Goal: Information Seeking & Learning: Check status

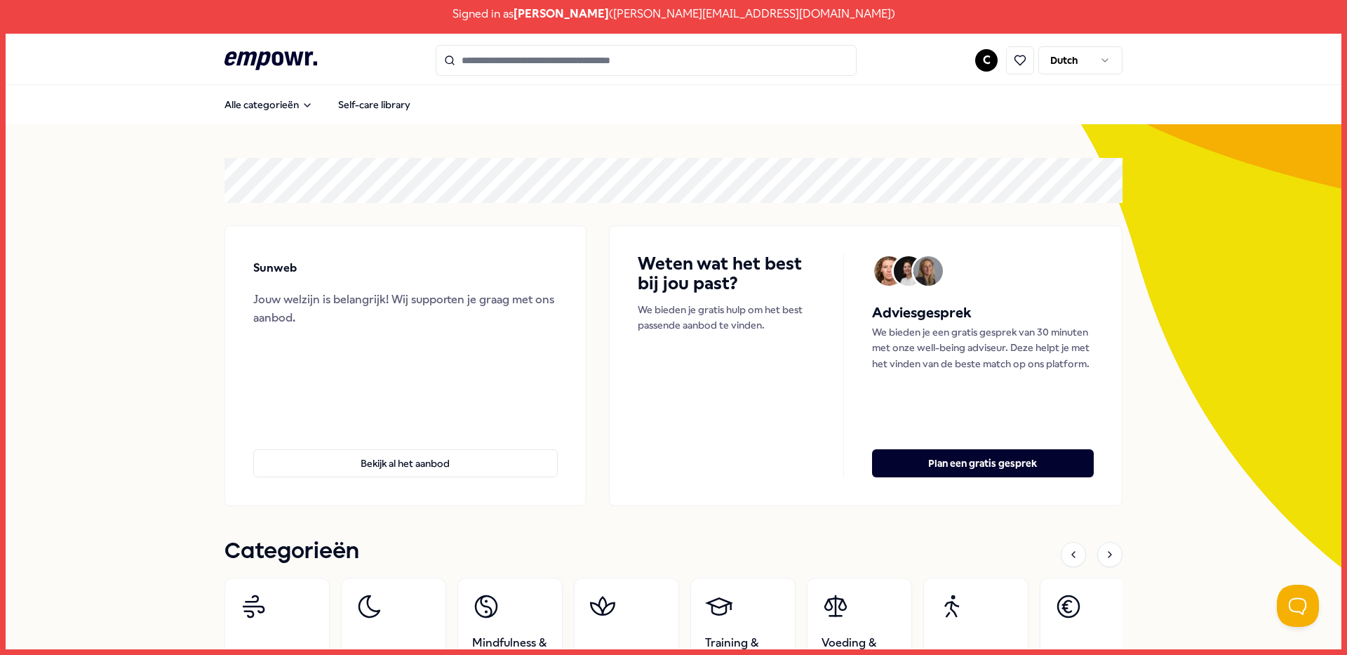
click at [980, 55] on html "Signed in as [PERSON_NAME] ( [PERSON_NAME][EMAIL_ADDRESS][DOMAIN_NAME] ) .empow…" at bounding box center [673, 327] width 1347 height 655
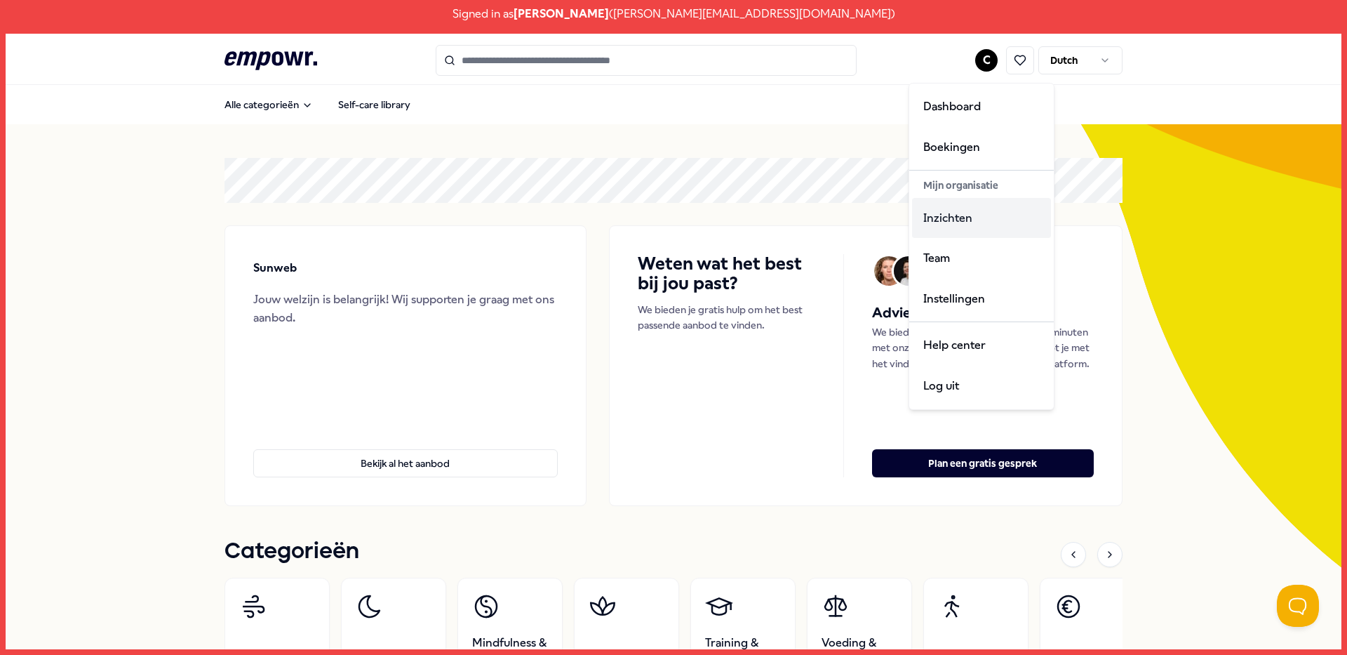
click at [974, 220] on div "Inzichten" at bounding box center [981, 218] width 139 height 41
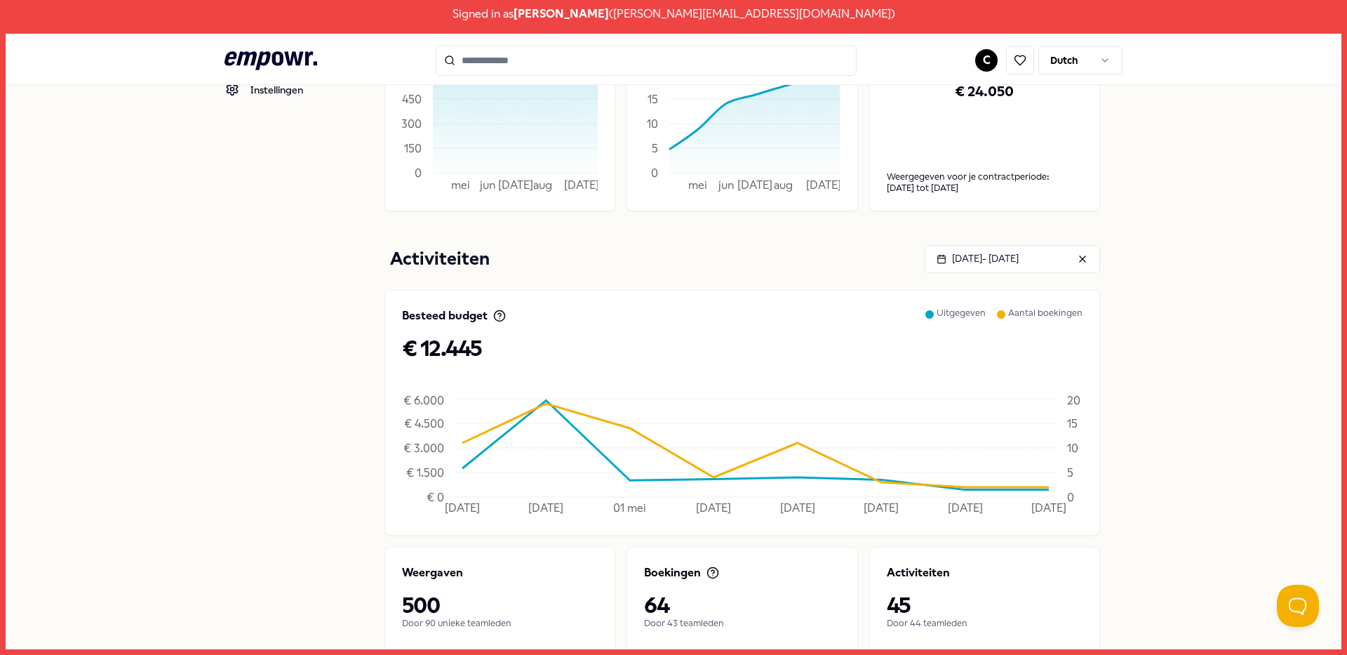
scroll to position [59, 0]
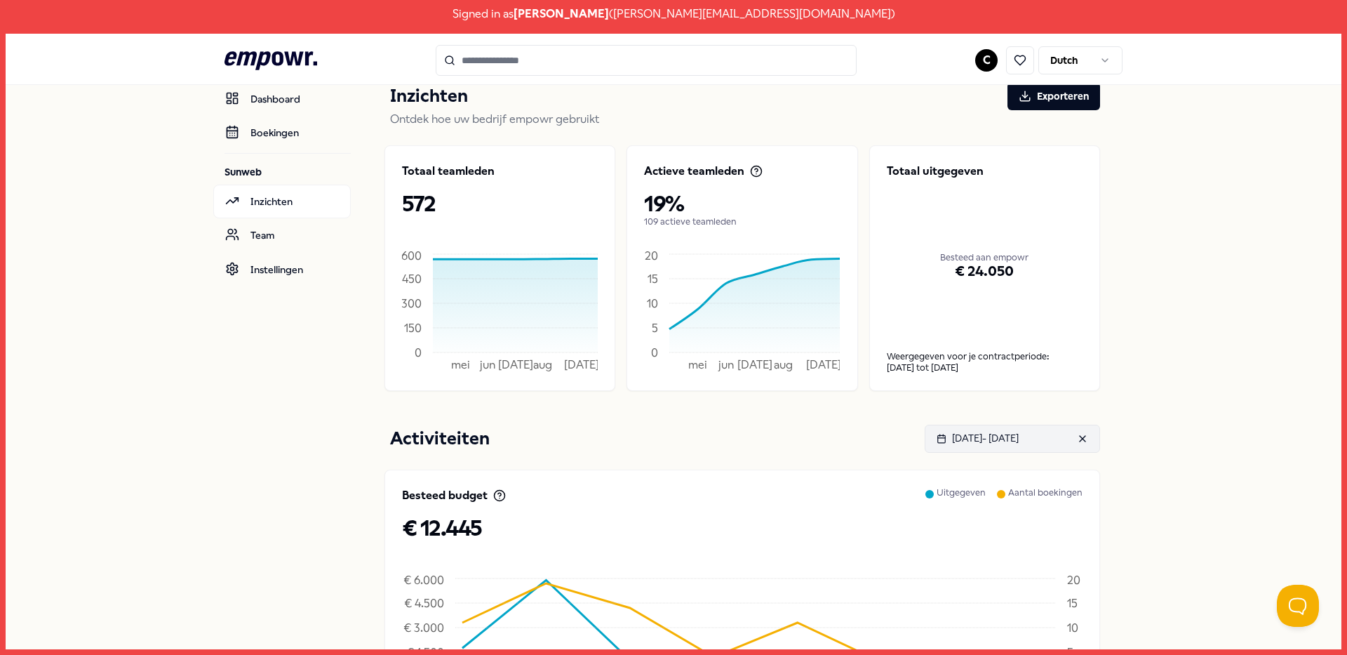
click at [1019, 436] on div "[DATE] - [DATE]" at bounding box center [978, 437] width 82 height 15
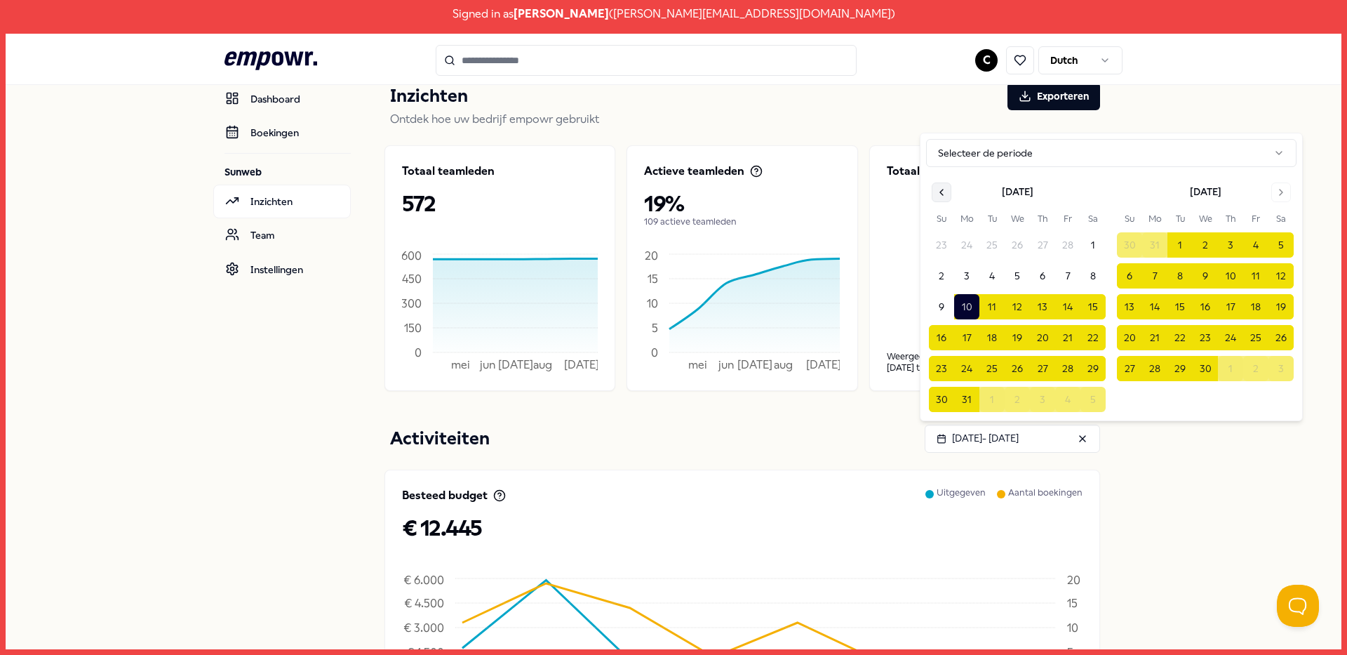
click at [945, 190] on icon "Go to previous month" at bounding box center [941, 192] width 11 height 11
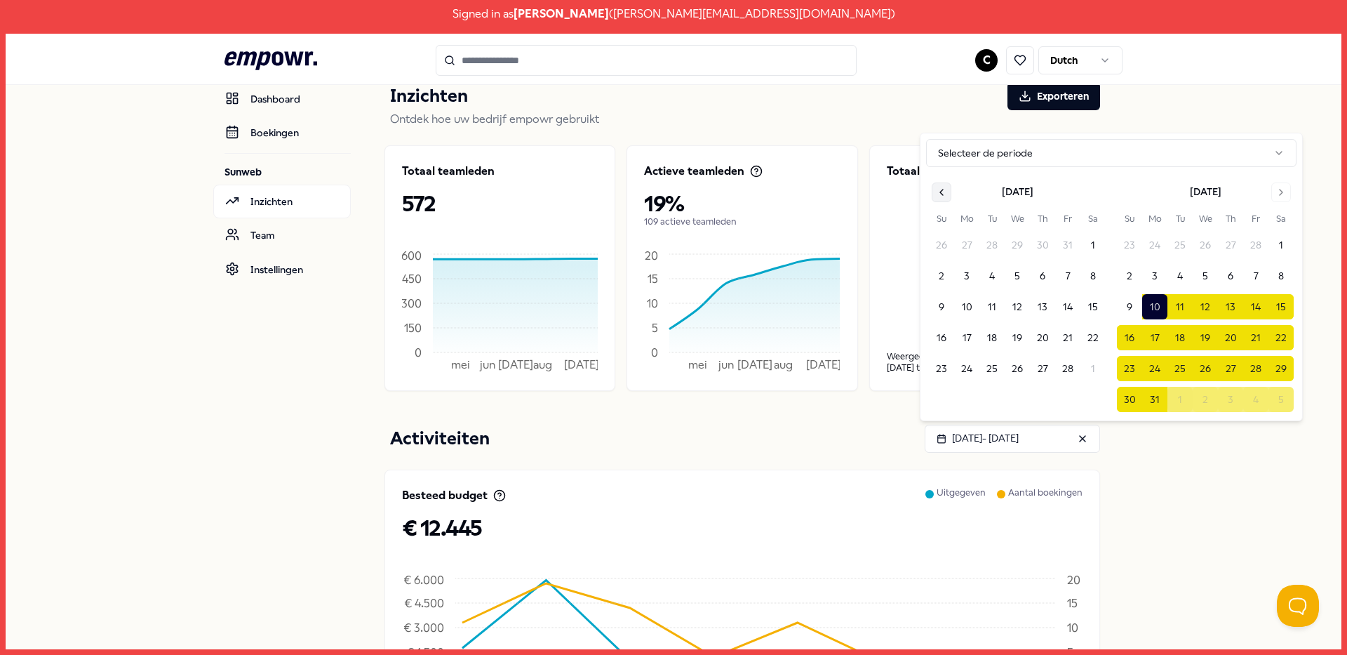
click at [945, 190] on icon "Go to previous month" at bounding box center [941, 192] width 11 height 11
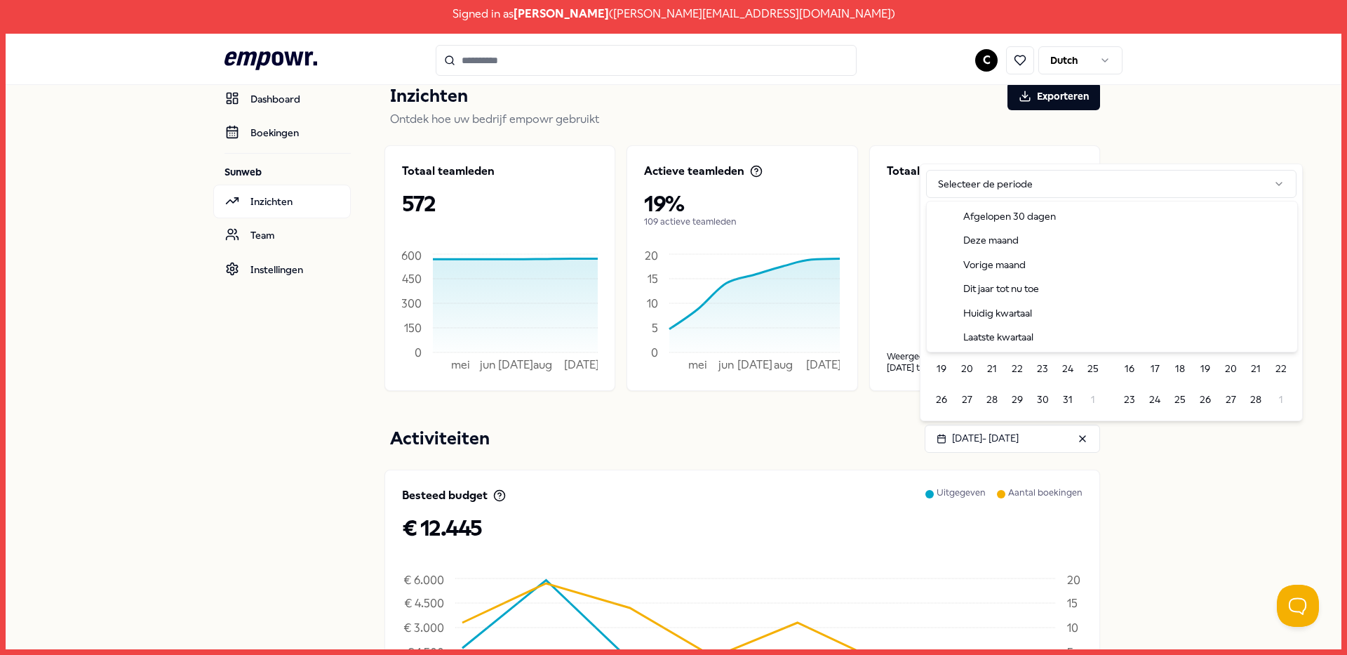
click at [945, 190] on html "Signed in as Christine Kingsley ( christine.kingsley@sunwebgroup.com ) .empowr-…" at bounding box center [673, 327] width 1347 height 655
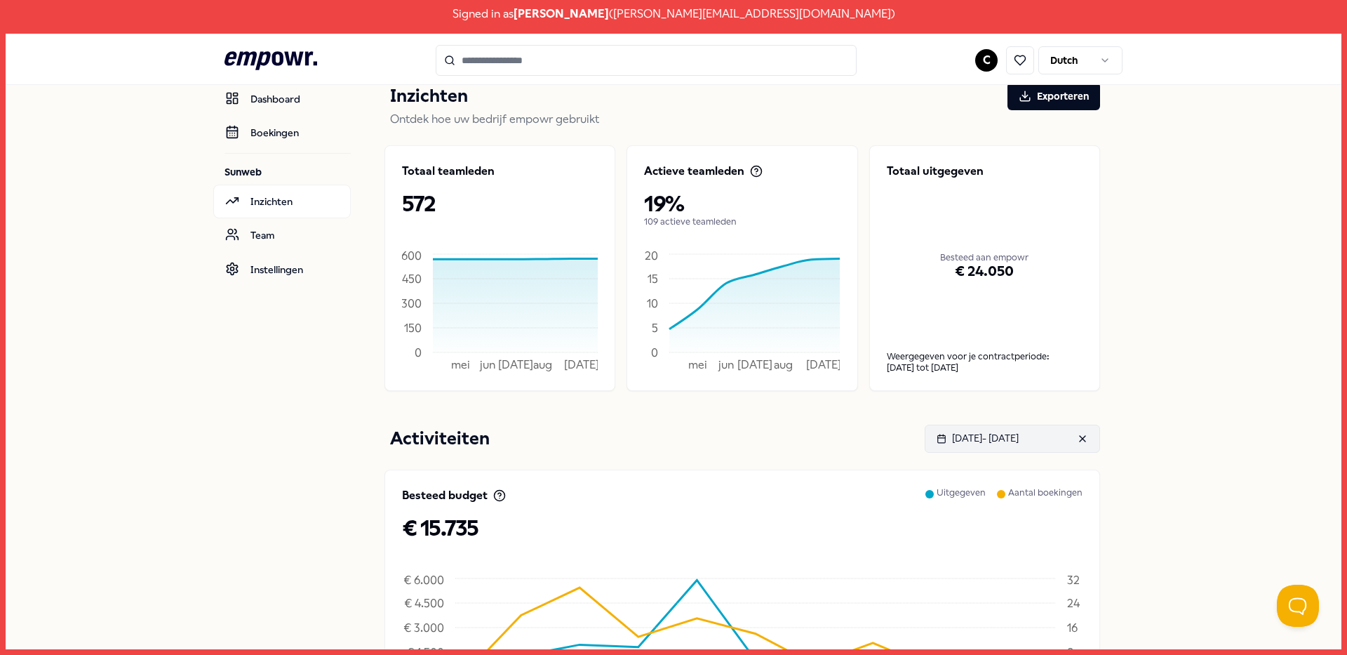
click at [998, 435] on div "Jan 01, 2025 - Sep 10, 2025" at bounding box center [978, 437] width 82 height 15
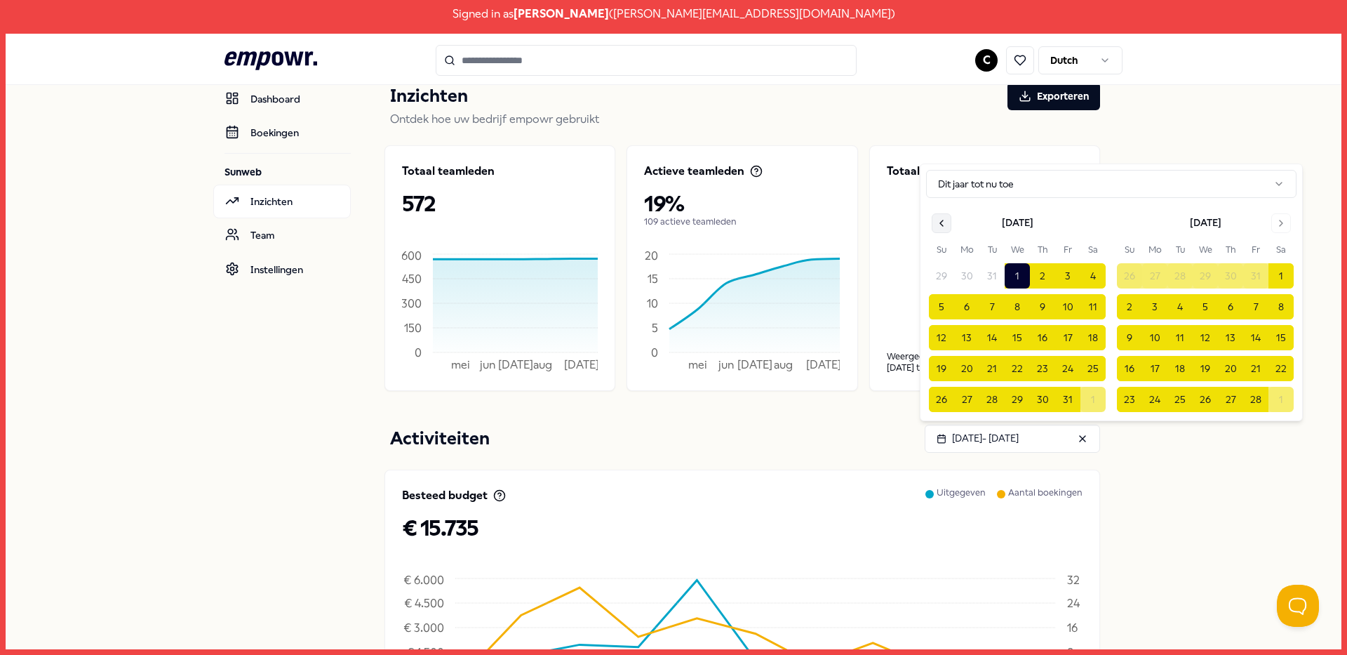
click at [945, 218] on icon "Go to previous month" at bounding box center [941, 223] width 11 height 11
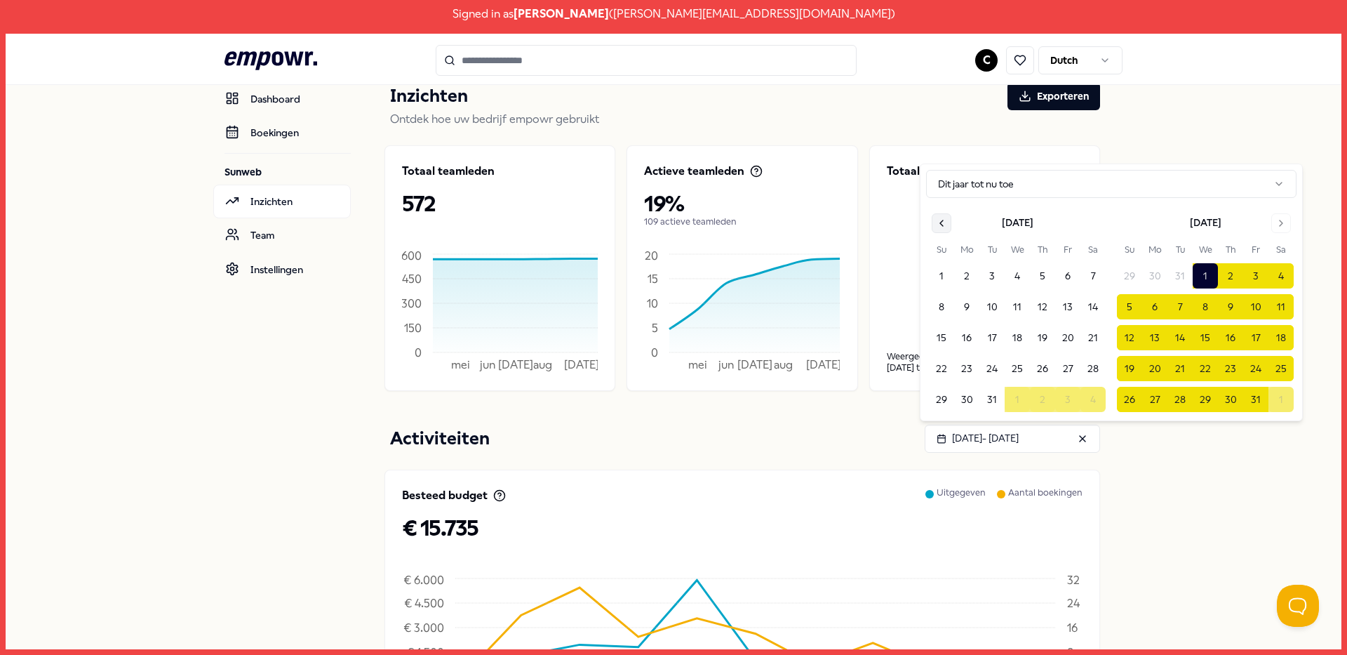
click at [945, 220] on icon "Go to previous month" at bounding box center [941, 223] width 11 height 11
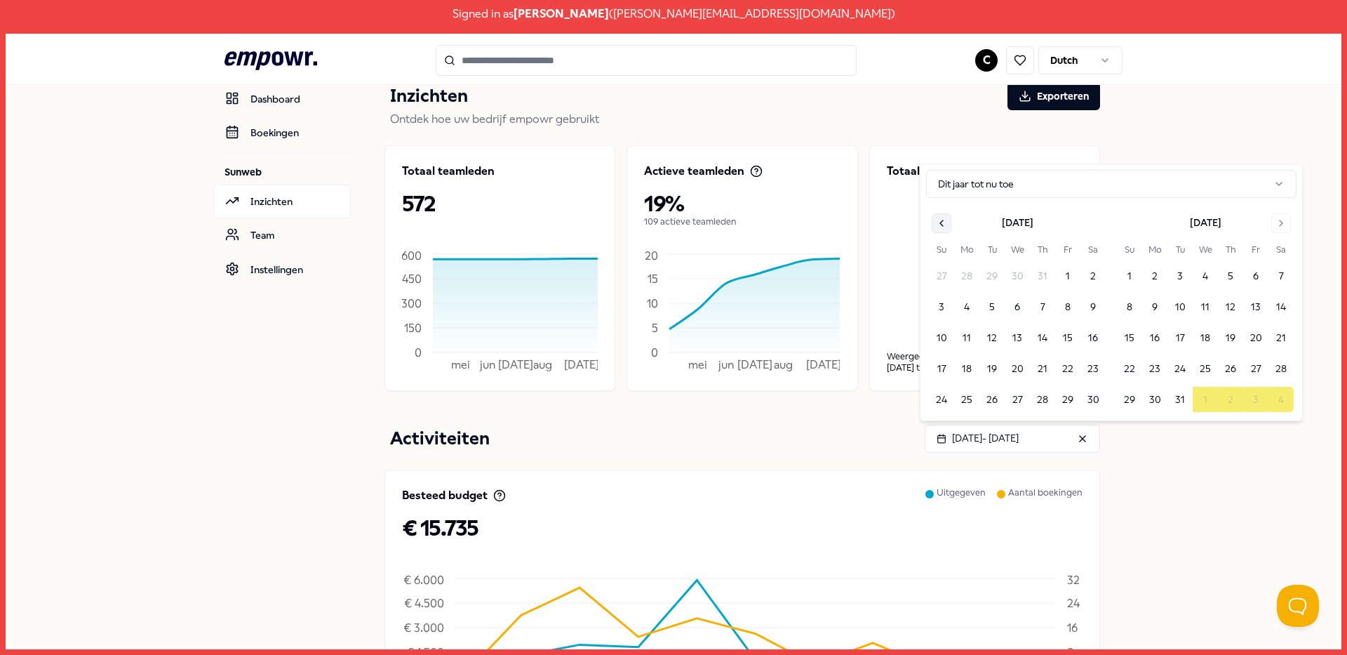
click at [945, 220] on icon "Go to previous month" at bounding box center [941, 223] width 11 height 11
click at [997, 278] on button "1" at bounding box center [992, 275] width 25 height 25
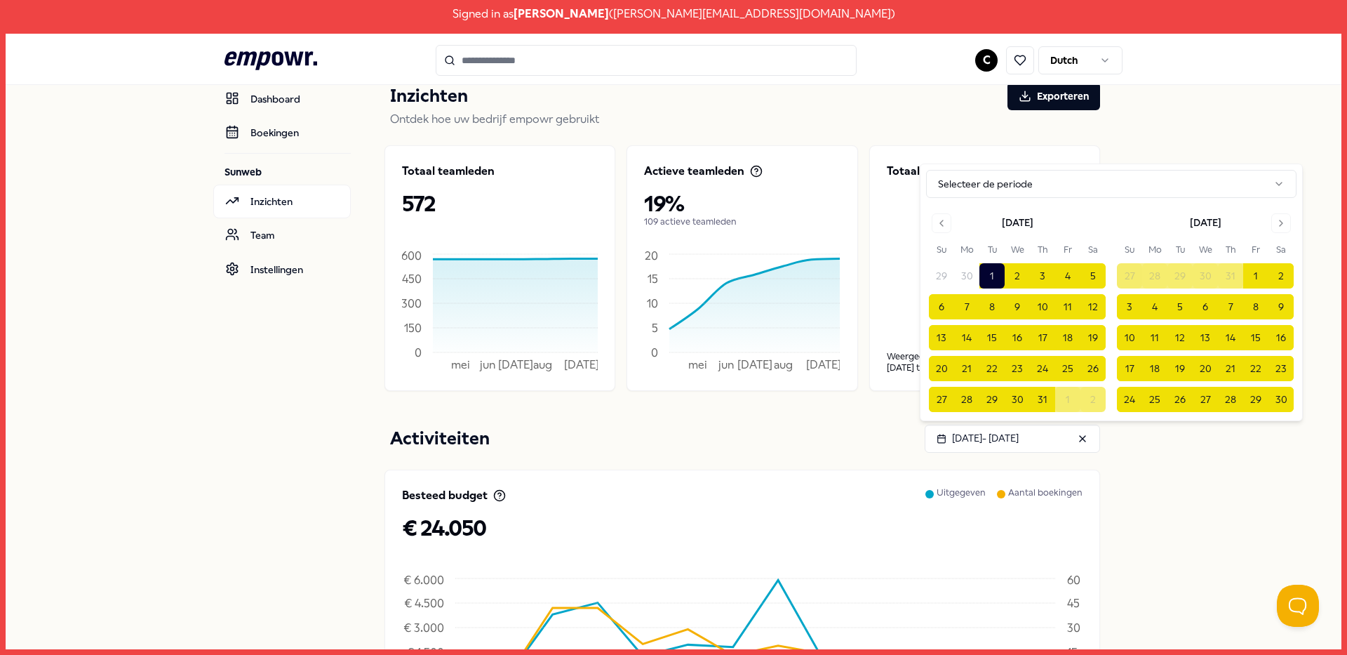
click at [1175, 133] on div "Christine Kingsley Dashboard Boekingen Sunweb Inzichten Team Instellingen Inzic…" at bounding box center [674, 527] width 1336 height 1002
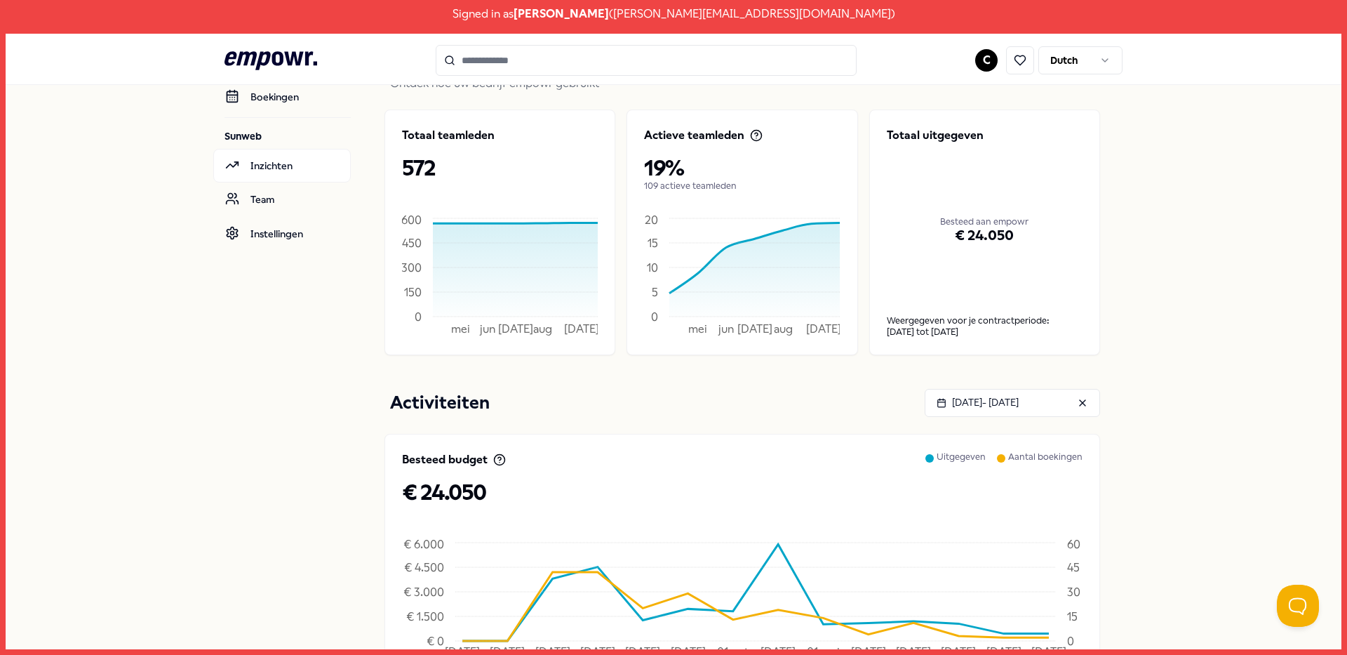
scroll to position [95, 0]
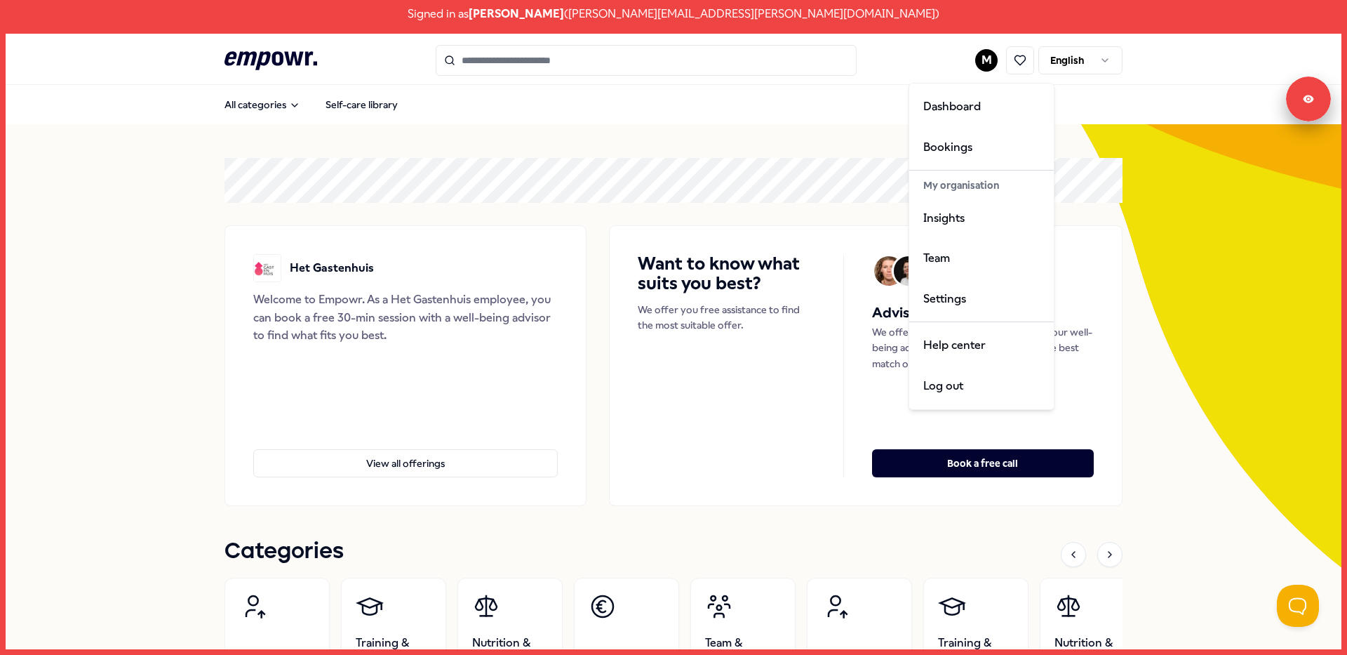
click at [977, 60] on html "Signed in as [PERSON_NAME] ( [PERSON_NAME][EMAIL_ADDRESS][PERSON_NAME][DOMAIN_N…" at bounding box center [673, 327] width 1347 height 655
click at [934, 214] on div "Insights" at bounding box center [981, 218] width 139 height 41
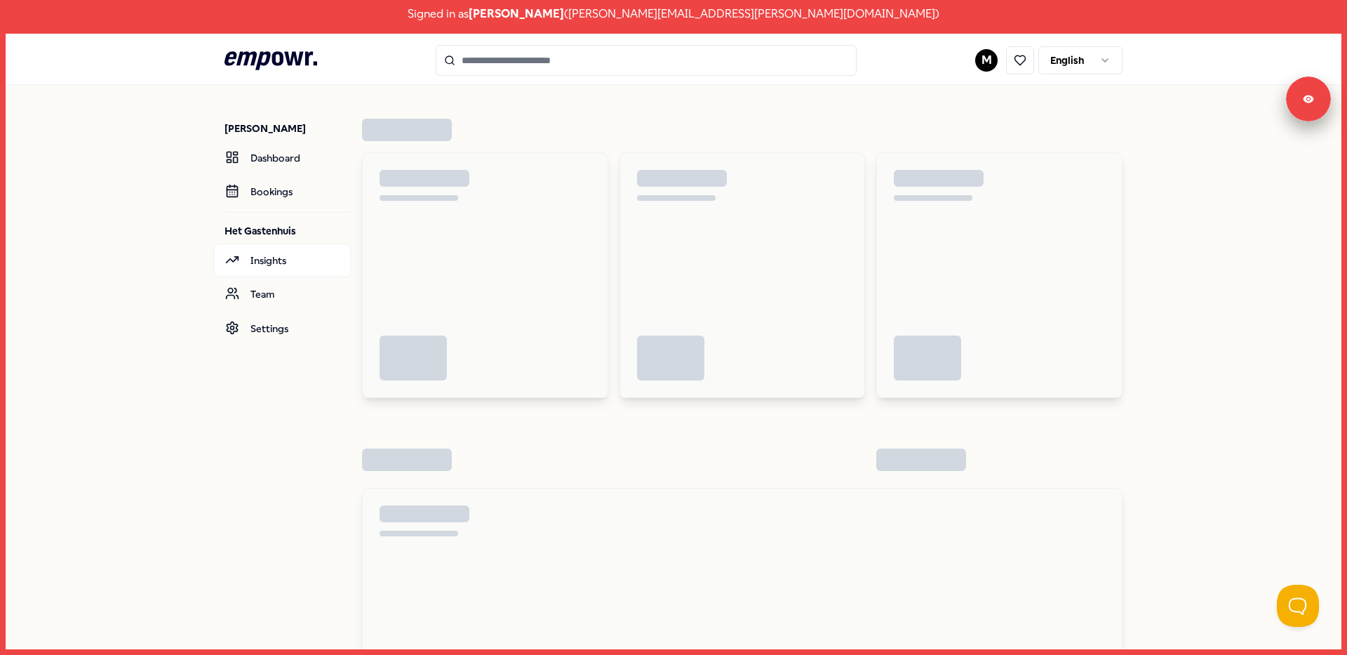
click at [1067, 60] on html "Signed in as [PERSON_NAME] ( [PERSON_NAME][EMAIL_ADDRESS][PERSON_NAME][DOMAIN_N…" at bounding box center [673, 327] width 1347 height 655
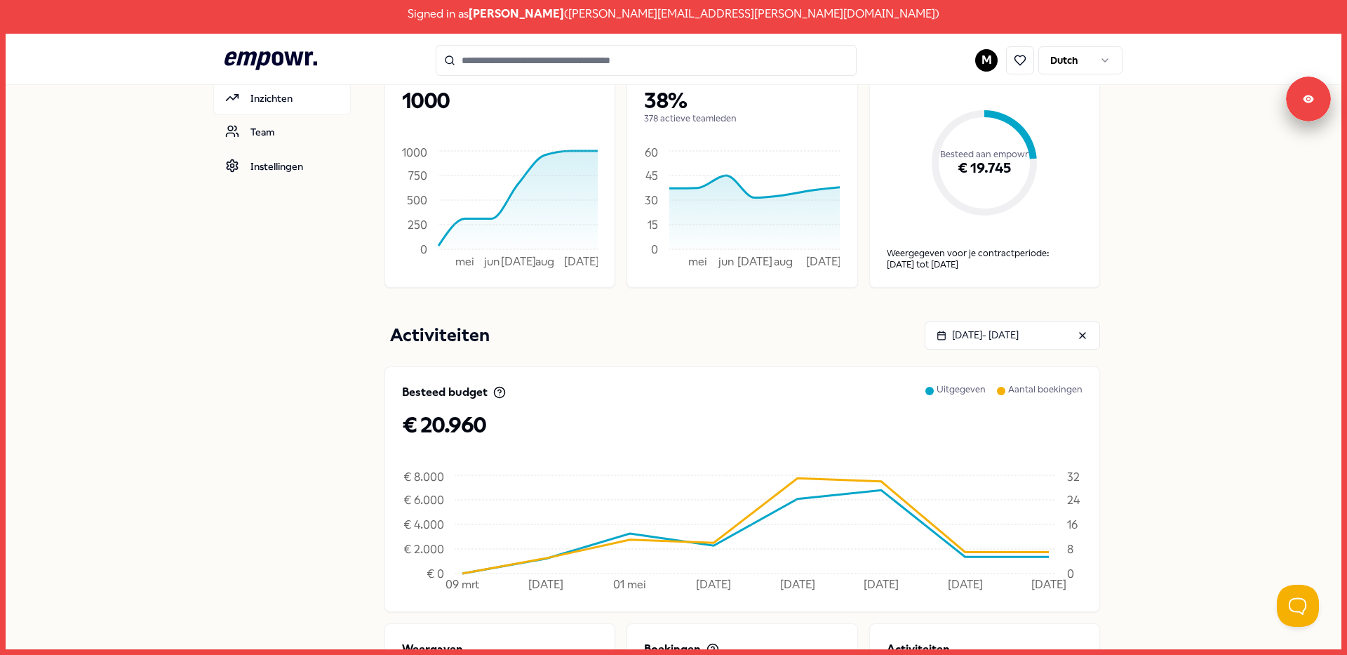
scroll to position [271, 0]
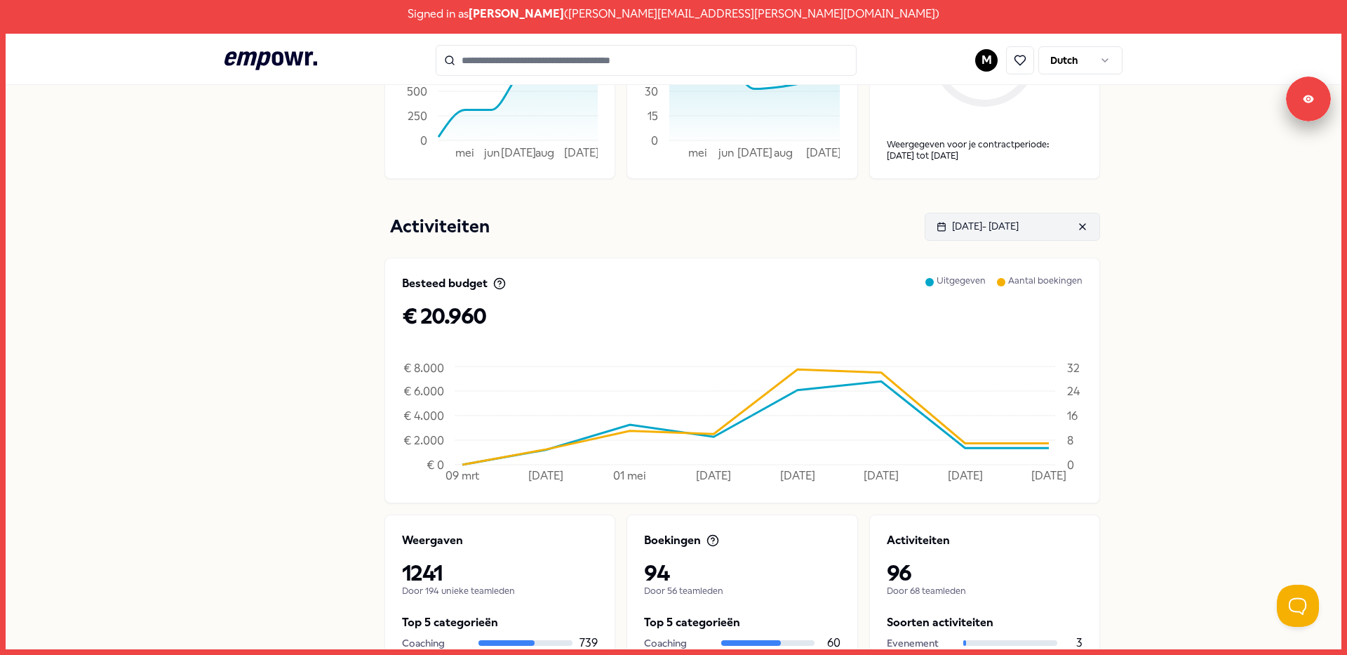
click at [1019, 225] on div "[DATE] - [DATE]" at bounding box center [978, 225] width 82 height 15
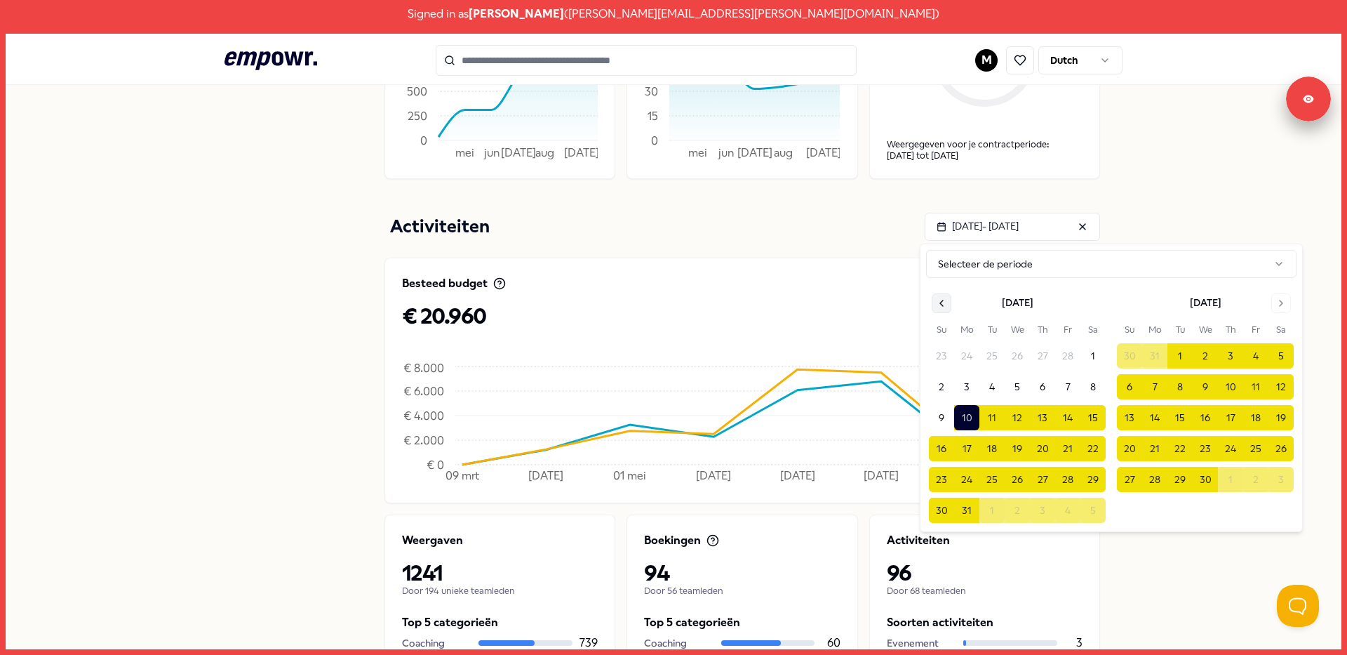
click at [950, 304] on button "Go to previous month" at bounding box center [942, 303] width 20 height 20
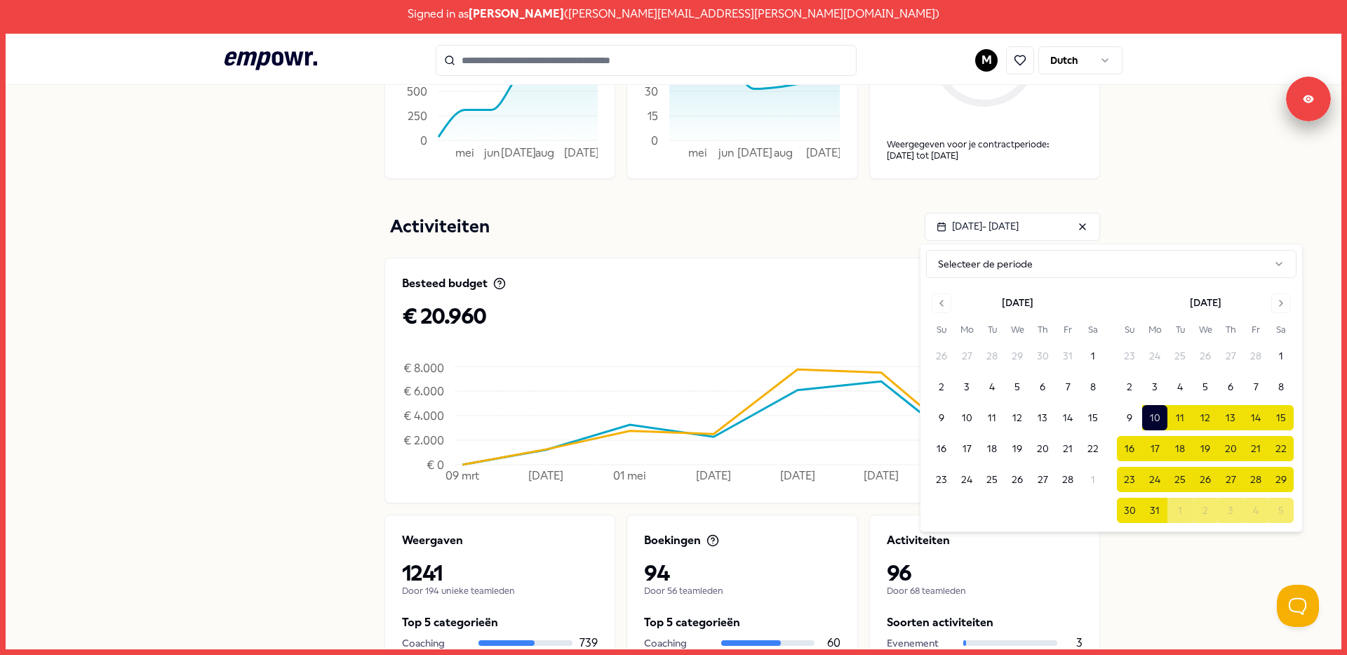
drag, startPoint x: 951, startPoint y: 304, endPoint x: 964, endPoint y: 310, distance: 14.8
click at [951, 304] on button "Go to previous month" at bounding box center [942, 303] width 20 height 20
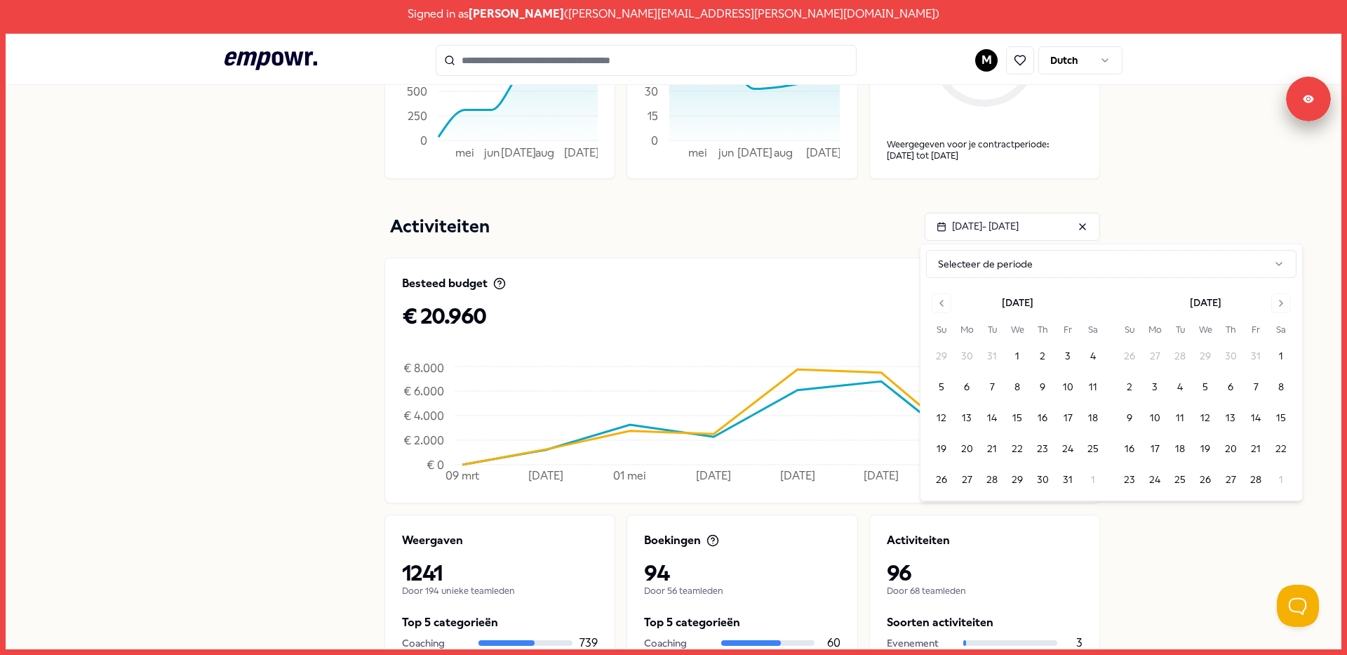
drag, startPoint x: 1021, startPoint y: 352, endPoint x: 1081, endPoint y: 324, distance: 65.9
click at [1021, 352] on button "1" at bounding box center [1017, 355] width 25 height 25
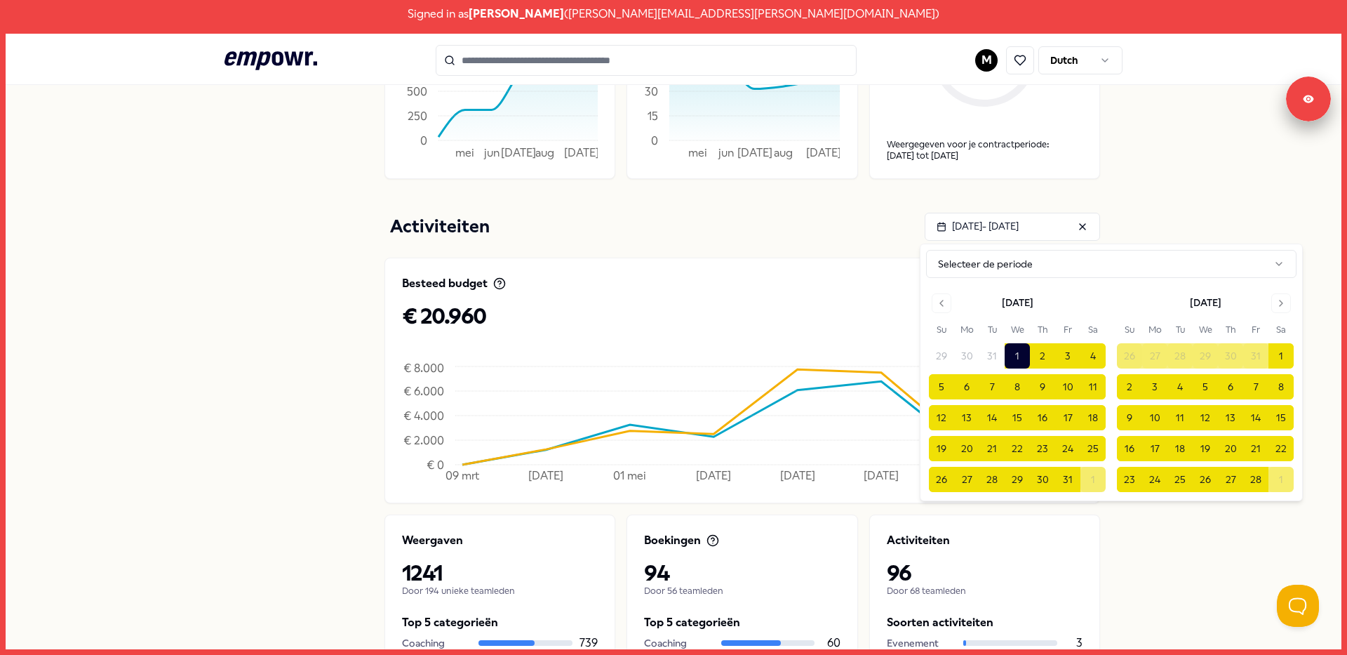
click at [1261, 181] on div "Martin Diepeveen Dashboard Boekingen Het Gastenhuis Inzichten Team Instellingen…" at bounding box center [674, 315] width 1336 height 1002
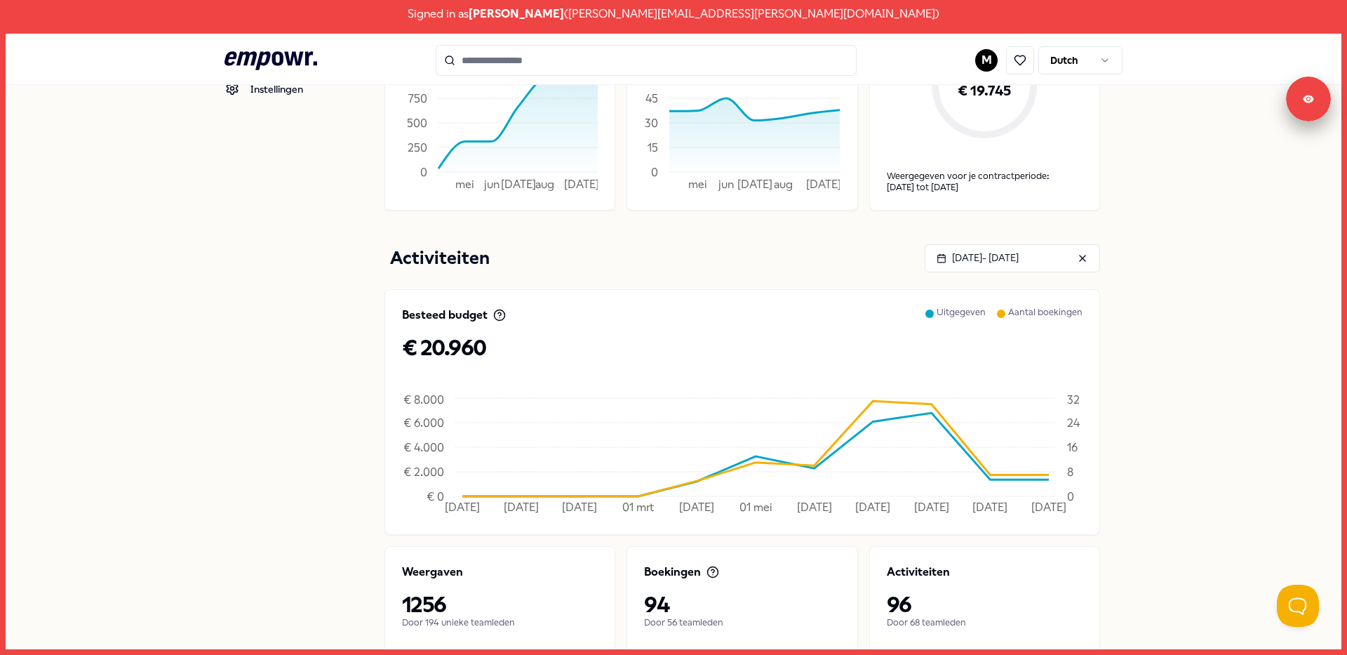
scroll to position [399, 0]
